Goal: Task Accomplishment & Management: Manage account settings

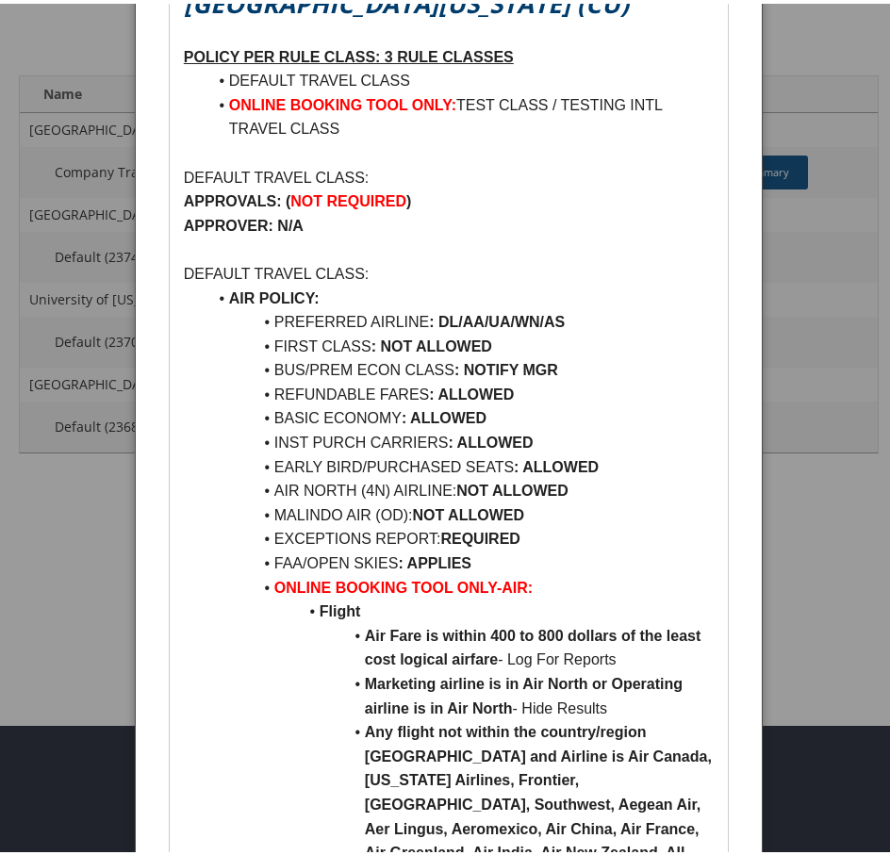
scroll to position [188, 0]
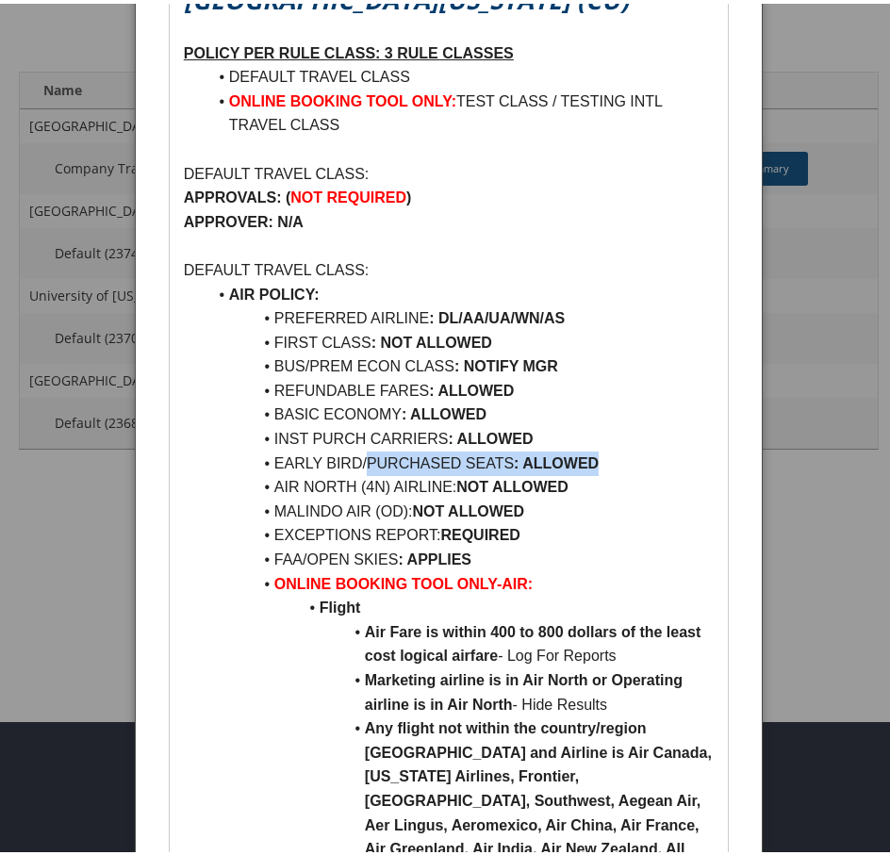
drag, startPoint x: 367, startPoint y: 459, endPoint x: 622, endPoint y: 455, distance: 255.4
click at [622, 455] on li "EARLY BIRD/PURCHASED SEATS : ALLOWED" at bounding box center [459, 460] width 507 height 24
click at [304, 22] on p at bounding box center [449, 25] width 530 height 24
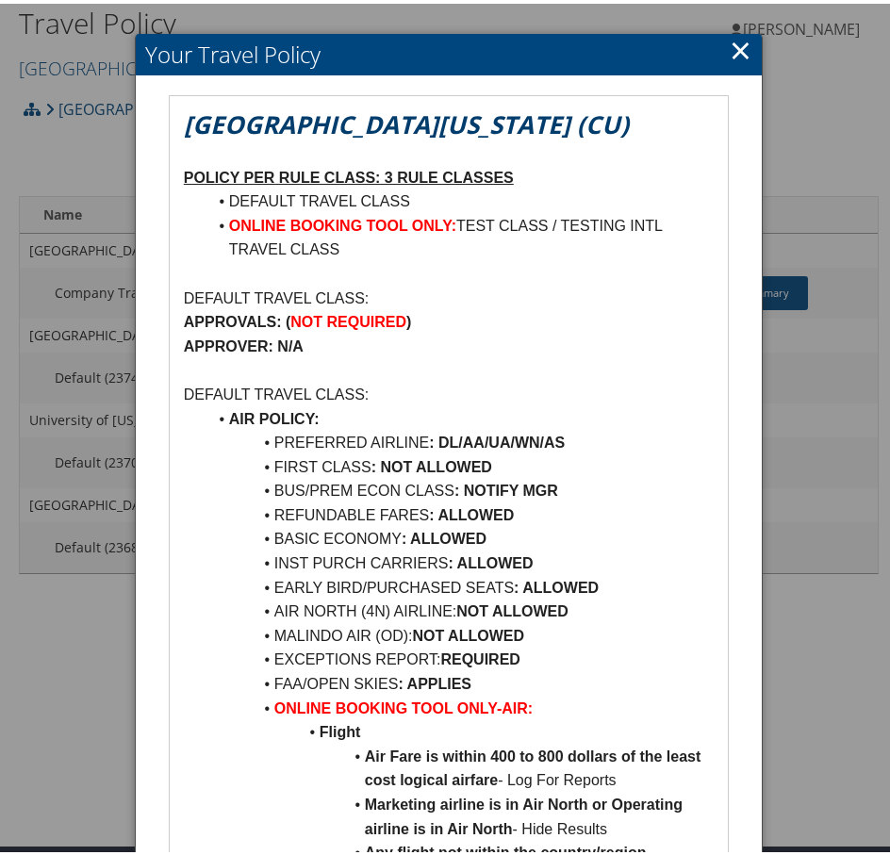
scroll to position [0, 0]
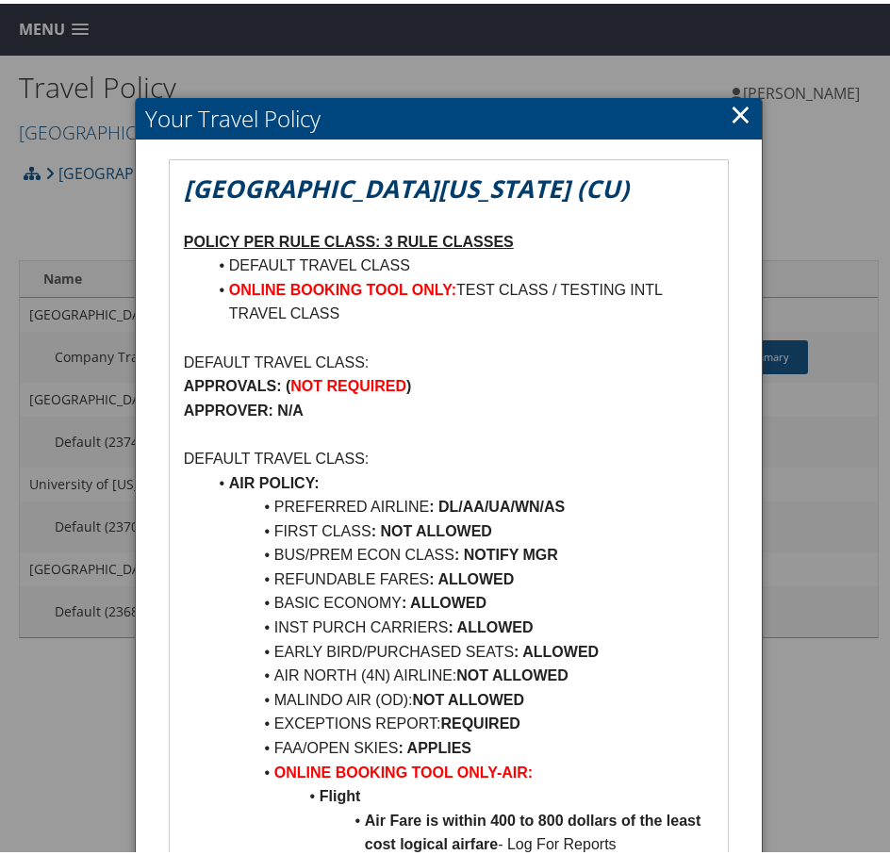
click at [729, 115] on link "×" at bounding box center [740, 110] width 22 height 38
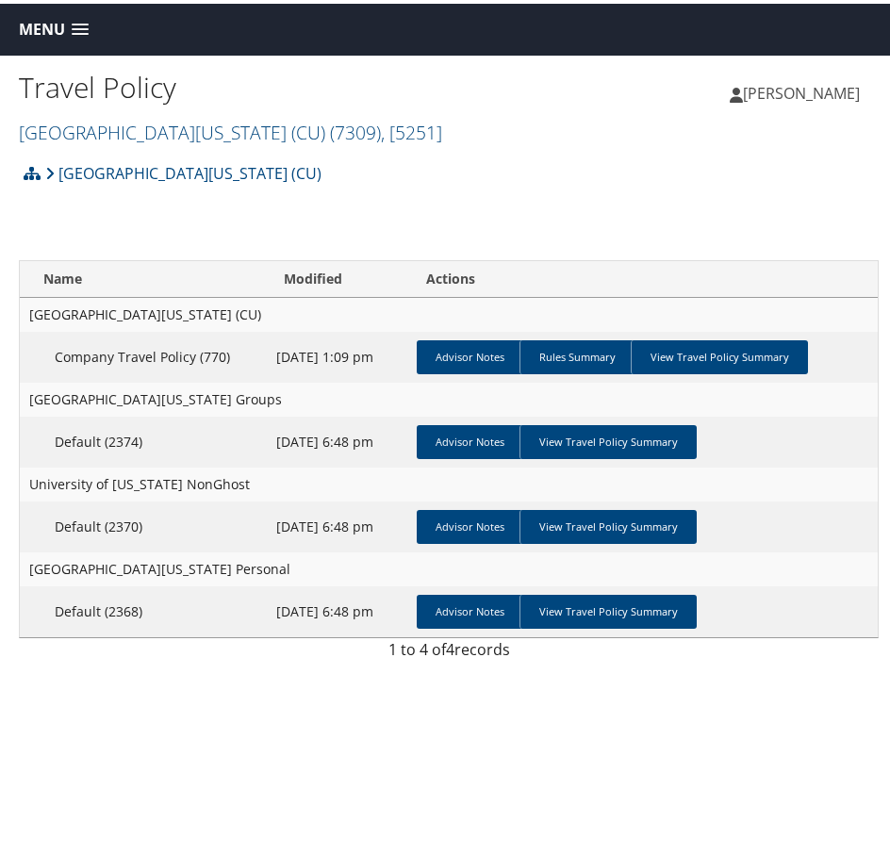
click at [87, 22] on span at bounding box center [80, 26] width 17 height 13
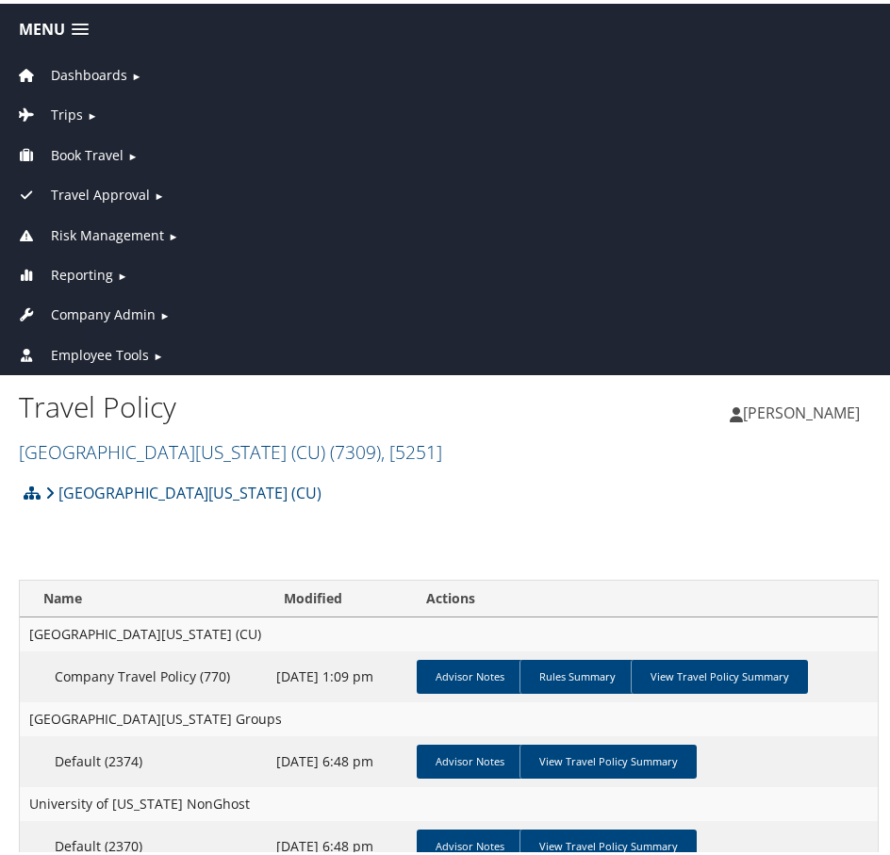
click at [94, 263] on span "Reporting" at bounding box center [82, 271] width 62 height 21
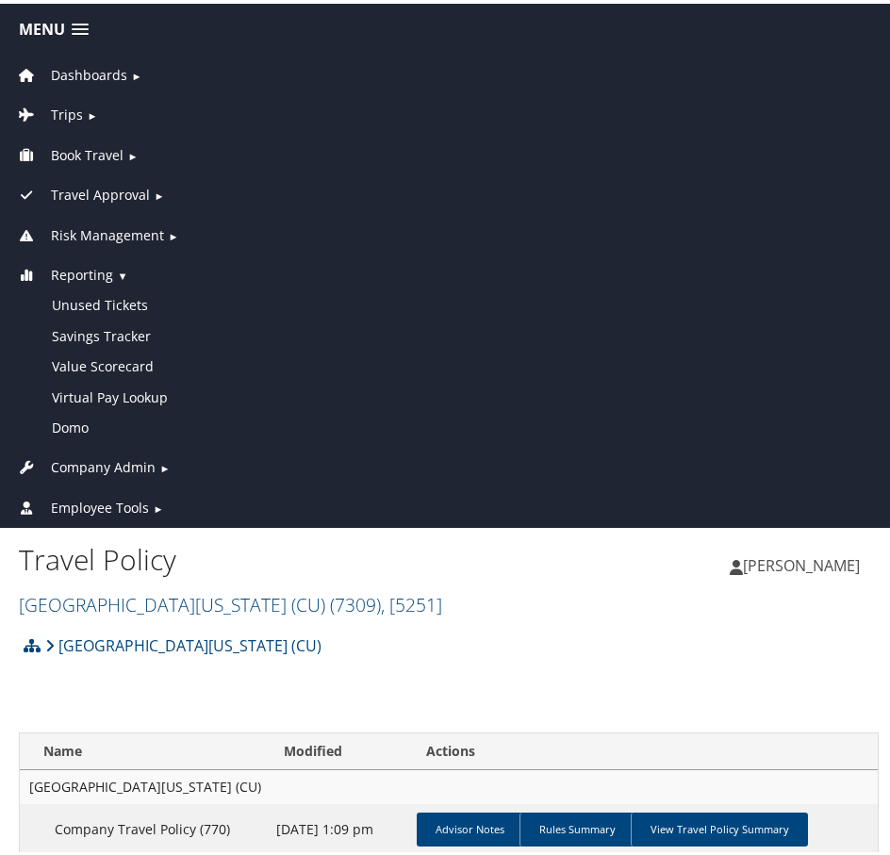
click at [106, 497] on span "Employee Tools" at bounding box center [100, 504] width 98 height 21
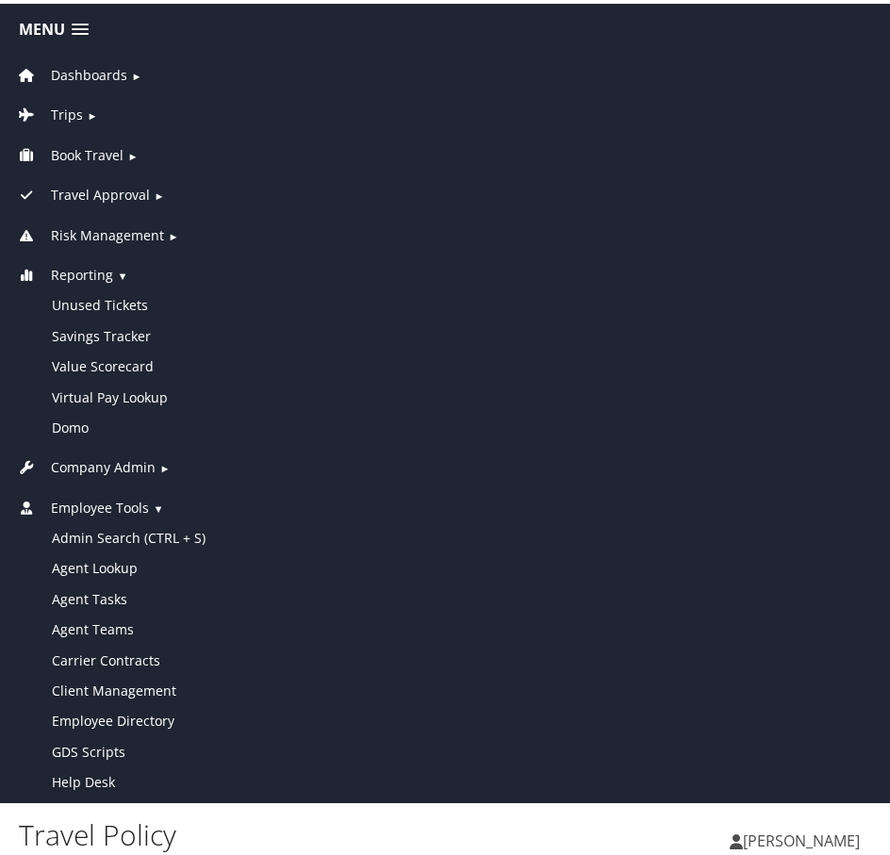
click at [123, 455] on span "Company Admin" at bounding box center [103, 463] width 105 height 21
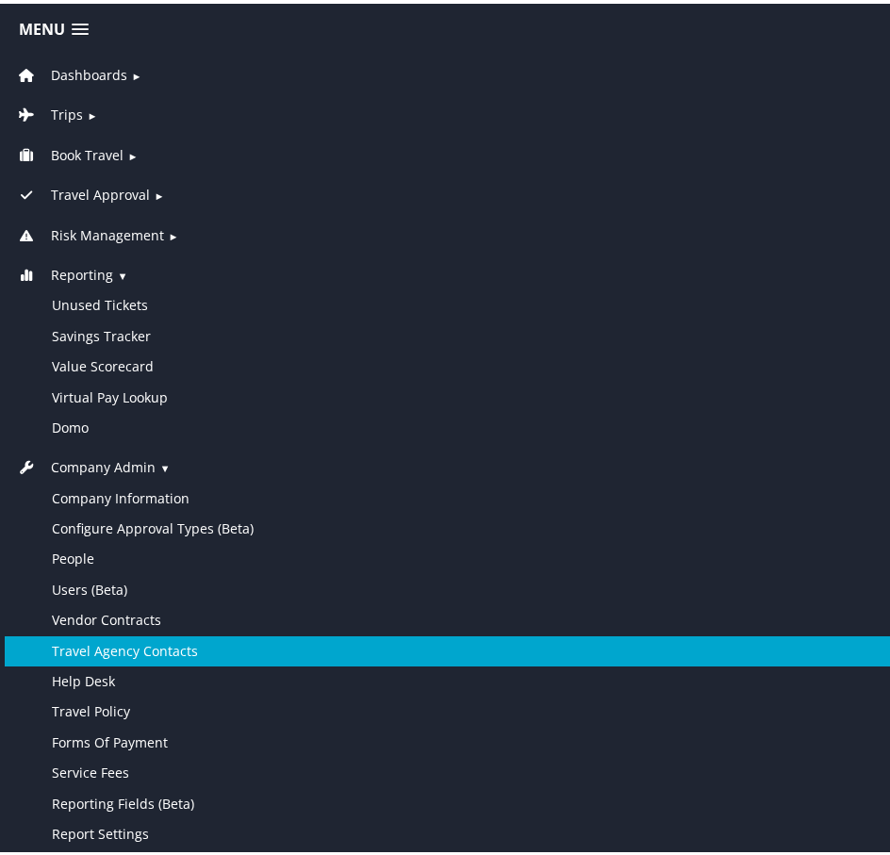
scroll to position [94, 0]
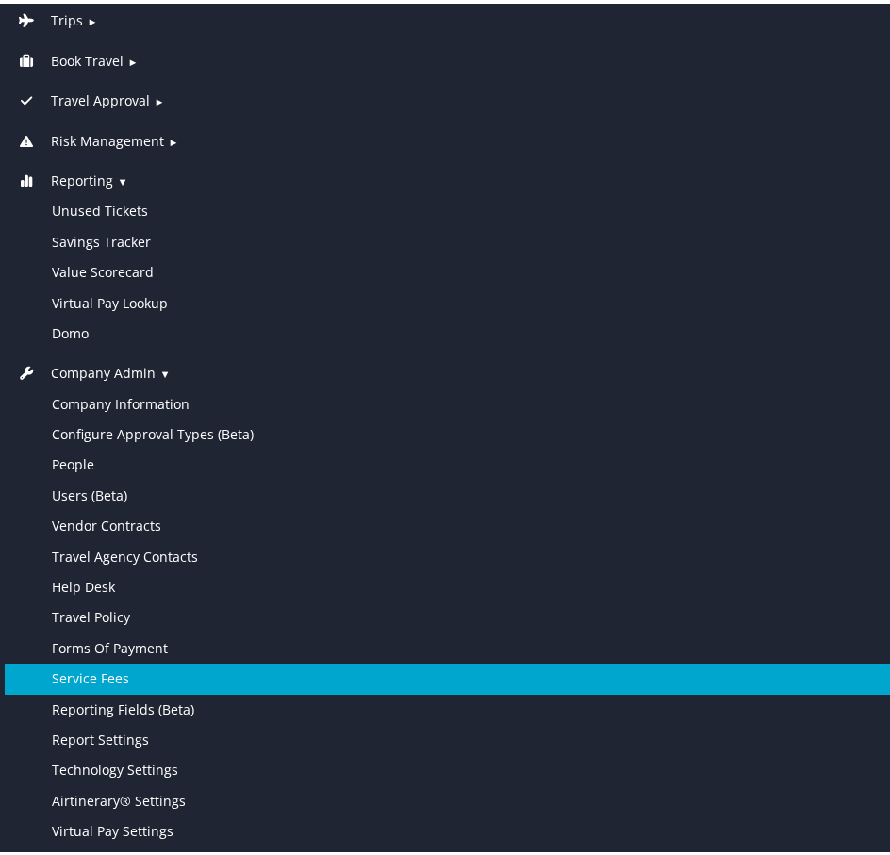
click at [103, 666] on link "Service Fees" at bounding box center [449, 675] width 888 height 30
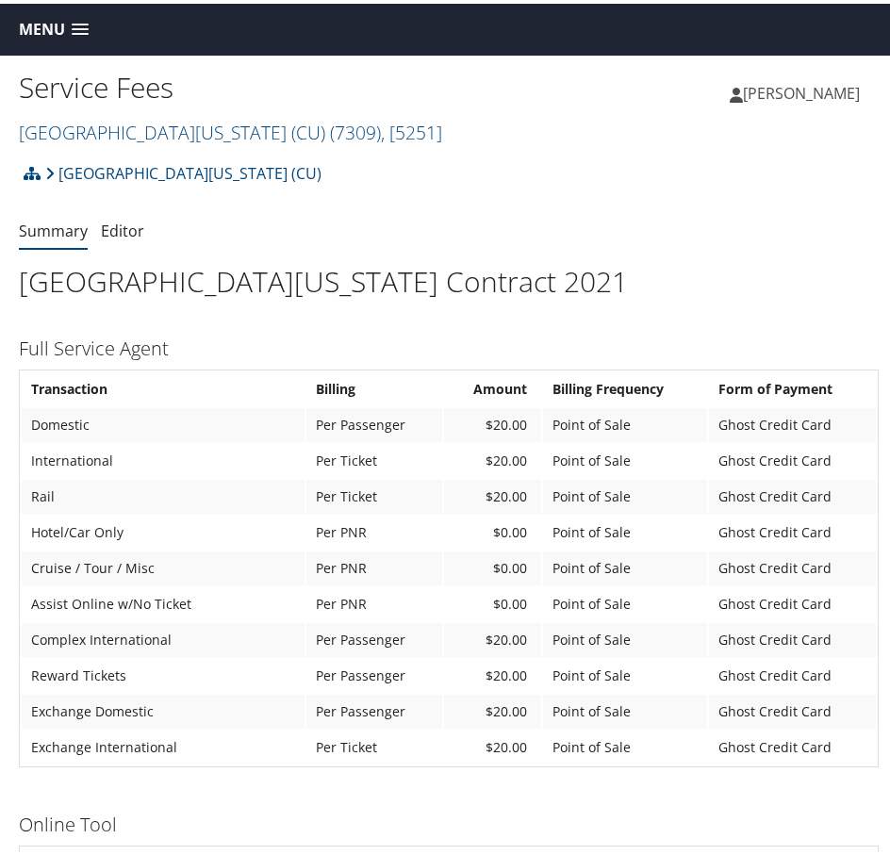
click at [492, 127] on div "Melody Bruner Melody Bruner My Settings Travel Agency Contacts Log Consulting T…" at bounding box center [673, 97] width 449 height 73
